Goal: Contribute content

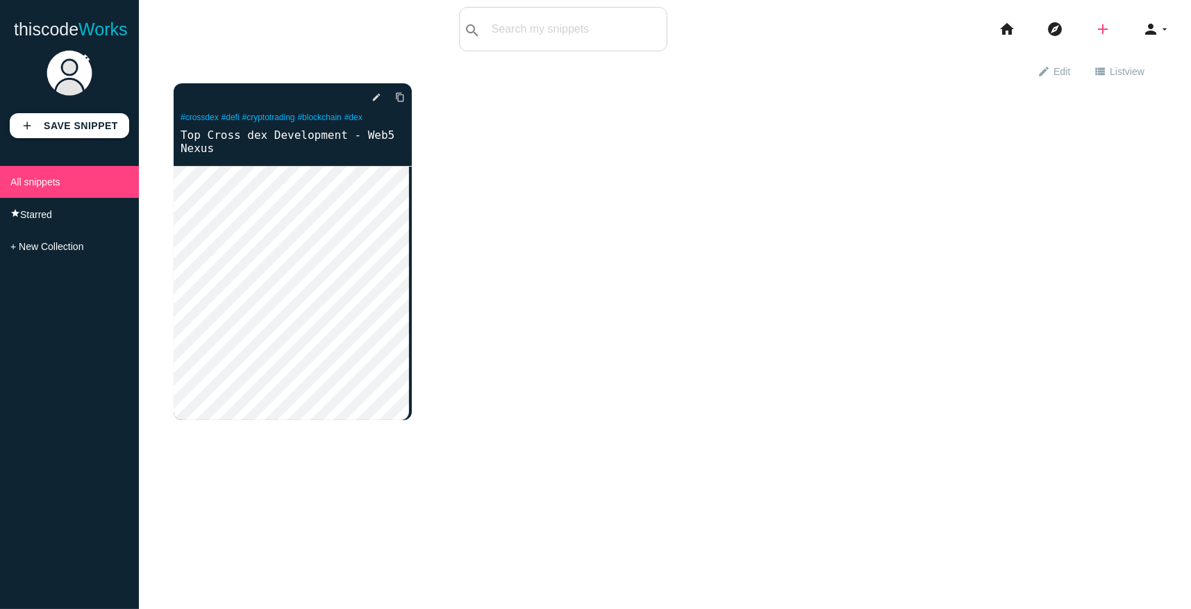
click at [1097, 24] on icon "add" at bounding box center [1103, 29] width 17 height 44
click at [842, 142] on div "delete star_border photo_camera edit content_copy #crossdex #defi #cryptotradin…" at bounding box center [665, 262] width 983 height 358
click at [1095, 36] on icon "add" at bounding box center [1103, 29] width 17 height 44
click at [1120, 24] on link "code Snippet" at bounding box center [1132, 24] width 97 height 35
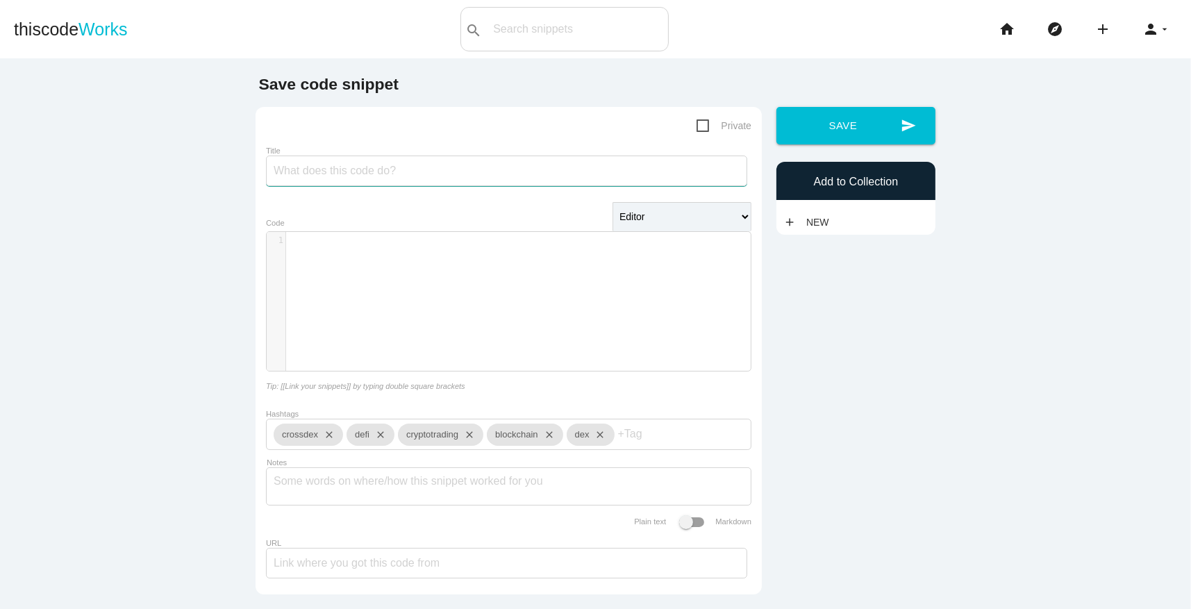
click at [367, 171] on input "Title" at bounding box center [506, 171] width 481 height 31
paste input "Leading Cross-DEX Development for Multi-Chain DeFi Success"
type input "Leading Cross-DEX Development for Multi-Chain DeFi Success"
click at [358, 304] on div "​ x 1 ​" at bounding box center [519, 312] width 505 height 160
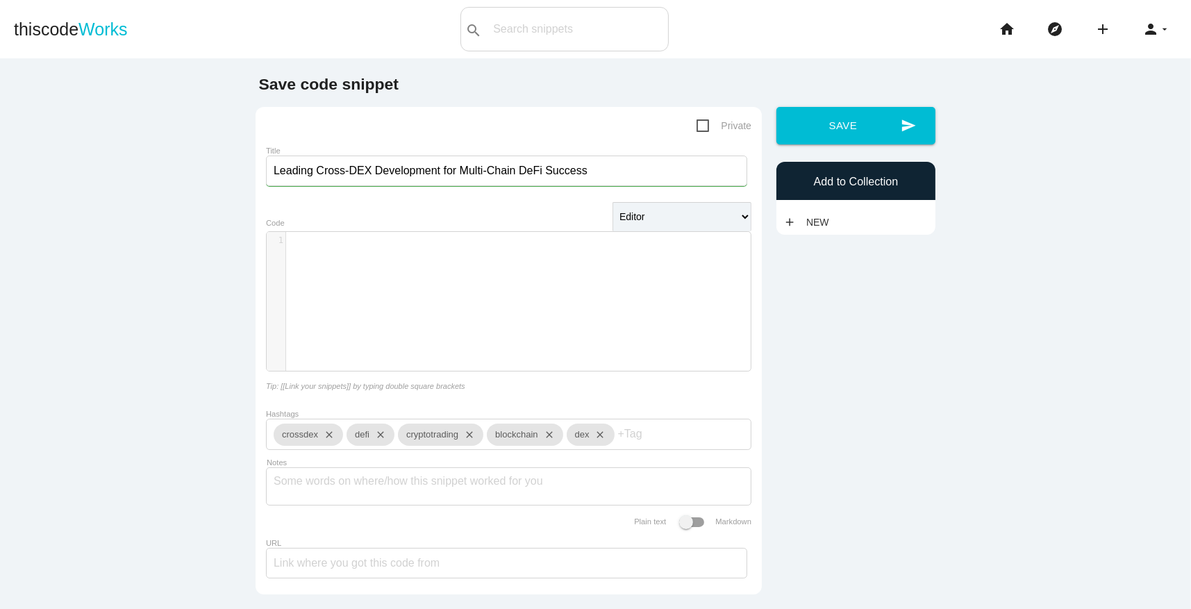
paste textarea "s"
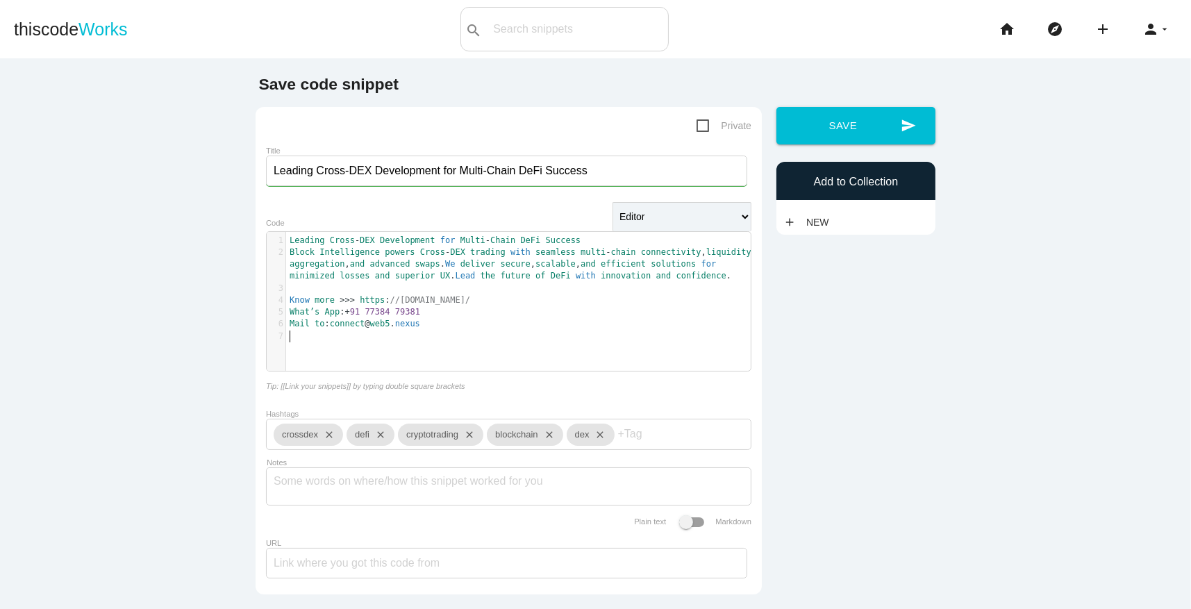
type textarea "Leading Cross-DEX Development for Multi-Chain DeFi Success"
drag, startPoint x: 558, startPoint y: 240, endPoint x: 288, endPoint y: 217, distance: 270.5
click at [288, 217] on form "Private Title Leading Cross-DEX Development for Multi-Chain DeFi Success Editor…" at bounding box center [508, 350] width 485 height 467
click at [290, 254] on span "Block" at bounding box center [302, 252] width 25 height 10
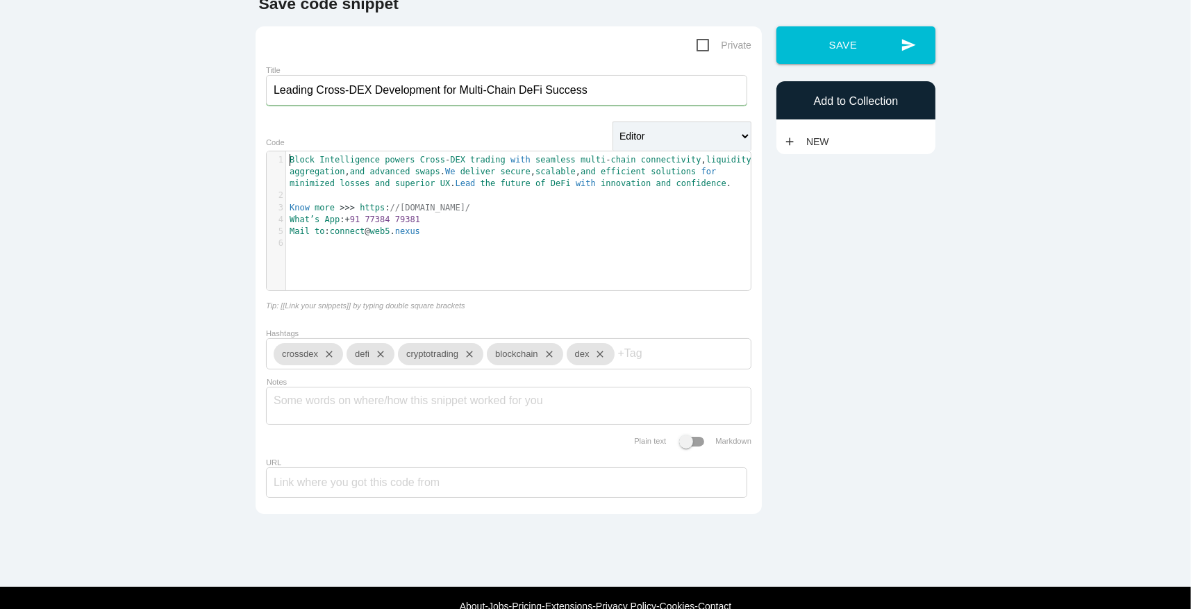
scroll to position [124, 0]
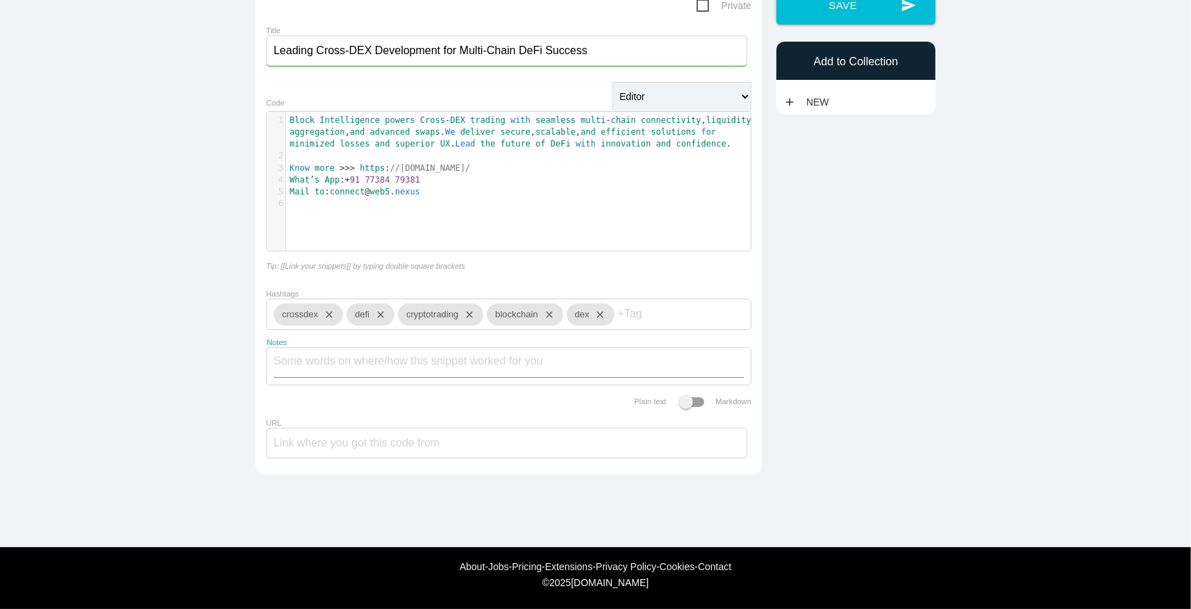
click at [347, 367] on textarea "Notes" at bounding box center [509, 362] width 470 height 29
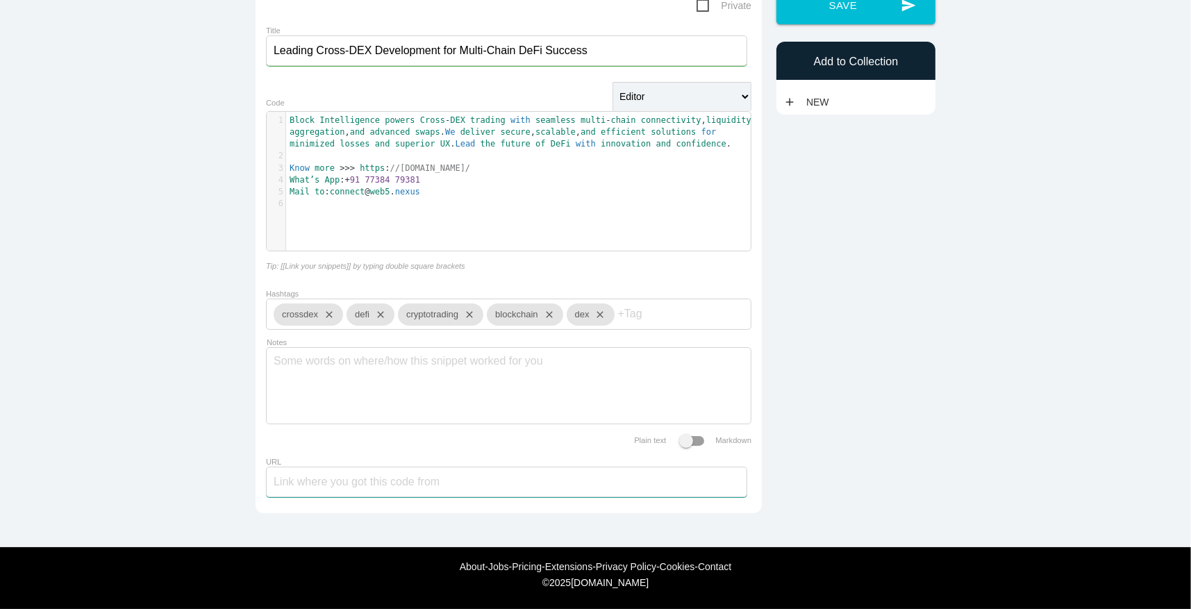
click at [410, 488] on input "URL" at bounding box center [506, 482] width 481 height 31
type input "https://crossdex.web5.nexus/"
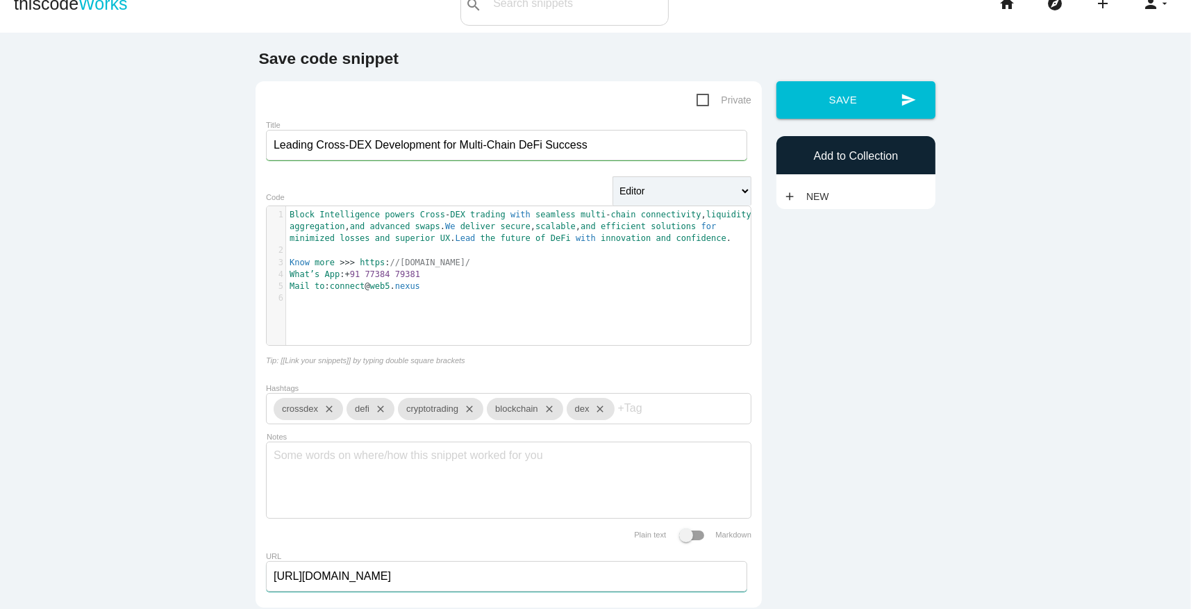
scroll to position [0, 0]
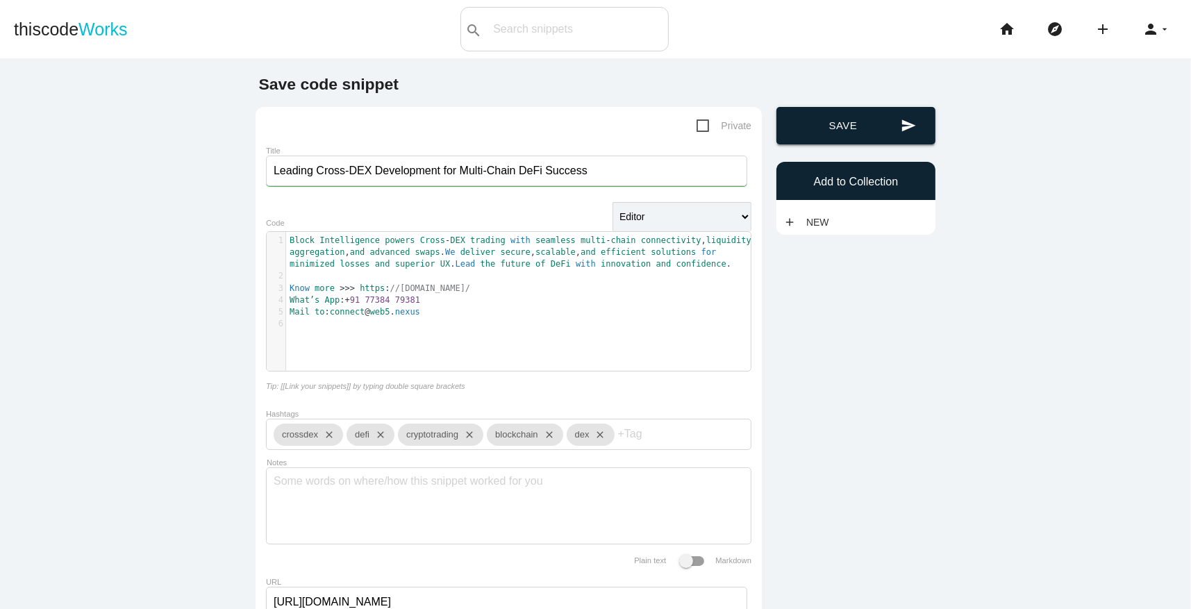
click at [855, 135] on button "send Save" at bounding box center [856, 126] width 159 height 38
